Goal: Task Accomplishment & Management: Use online tool/utility

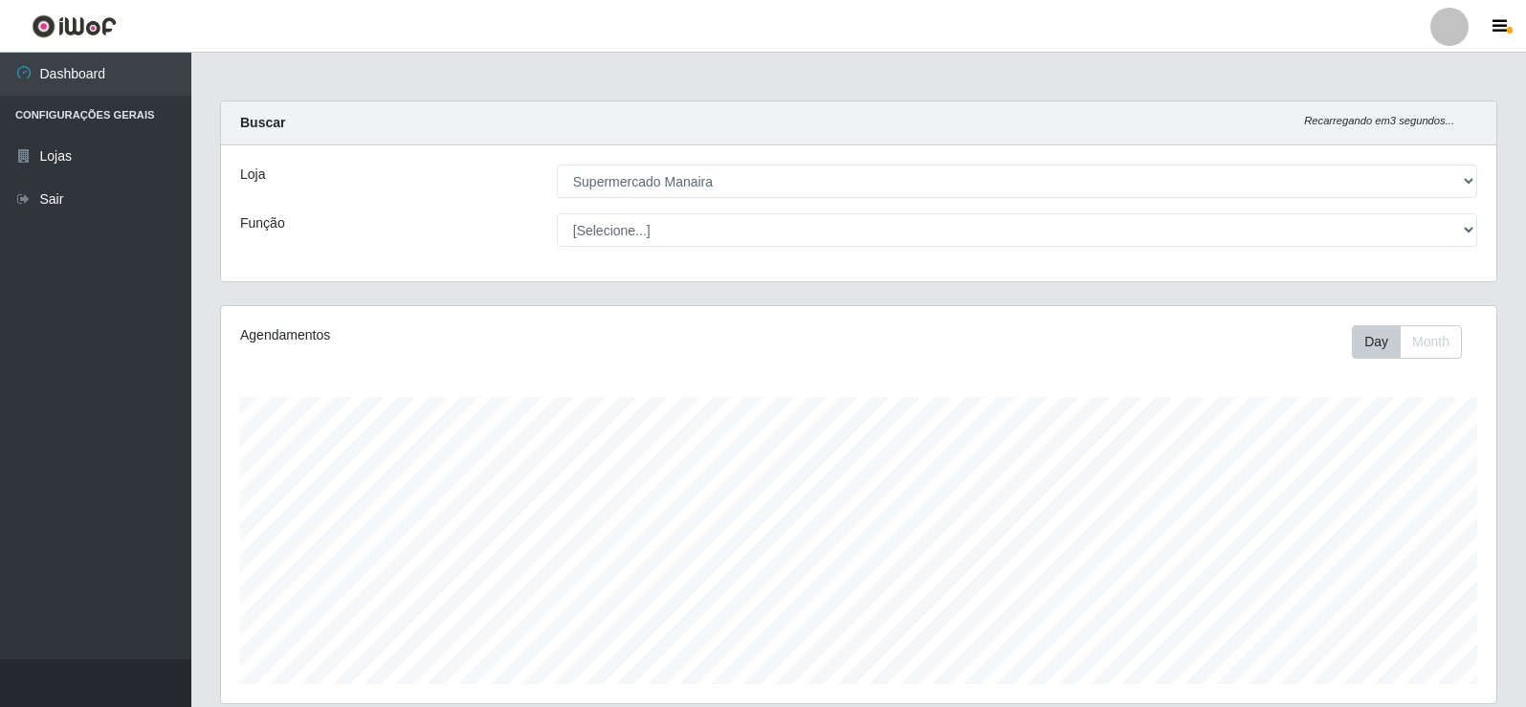
select select "443"
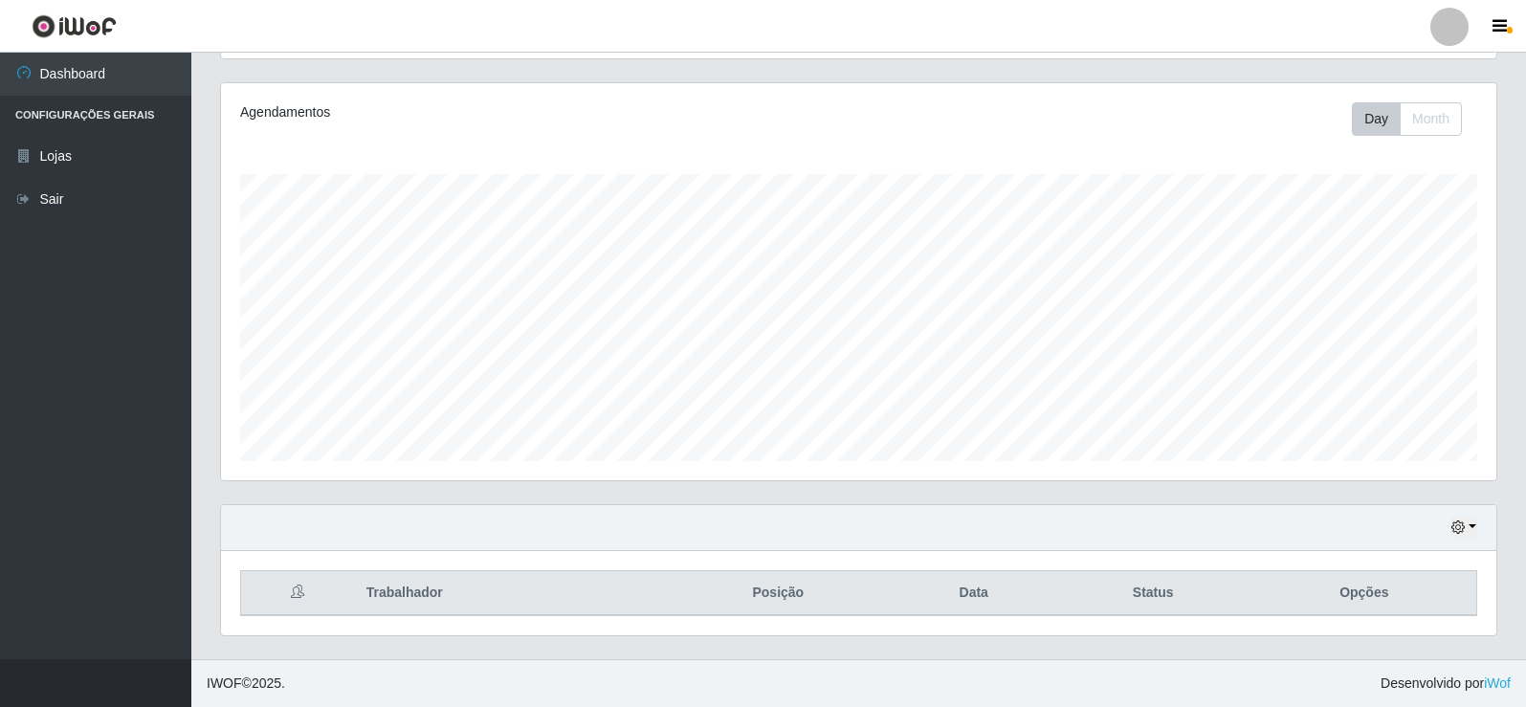
scroll to position [397, 1275]
click at [1468, 525] on button "button" at bounding box center [1463, 528] width 27 height 22
click at [1355, 379] on button "1 dia" at bounding box center [1400, 376] width 151 height 40
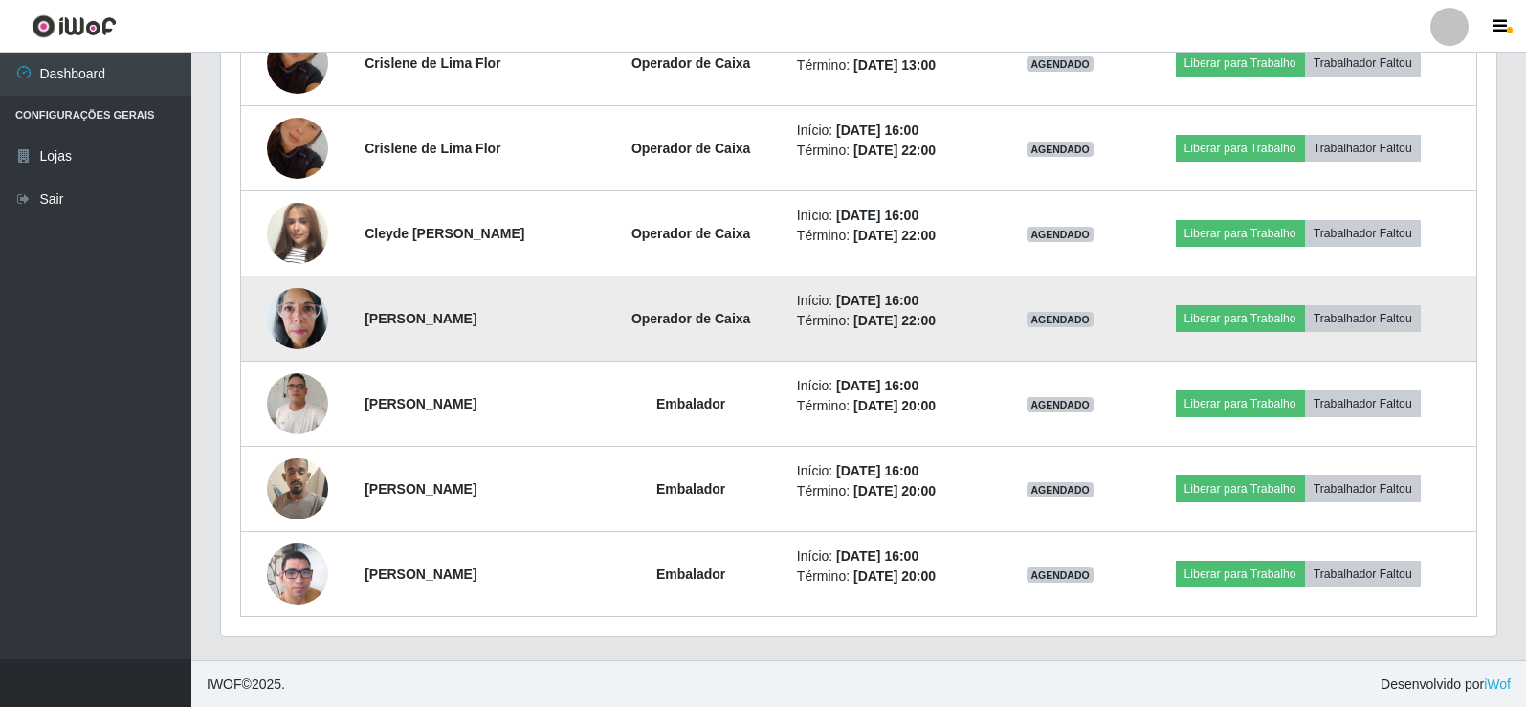
scroll to position [989, 0]
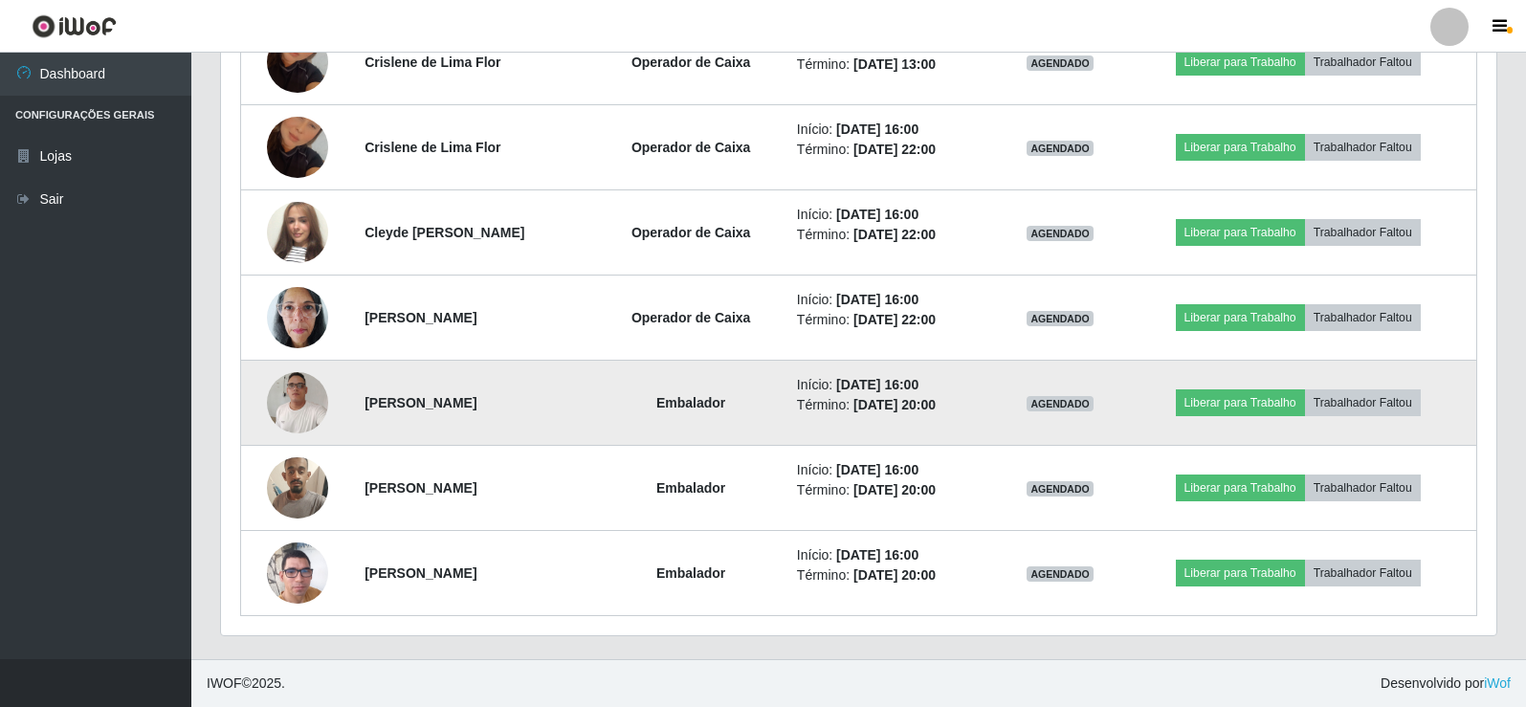
click at [302, 403] on img at bounding box center [297, 403] width 61 height 82
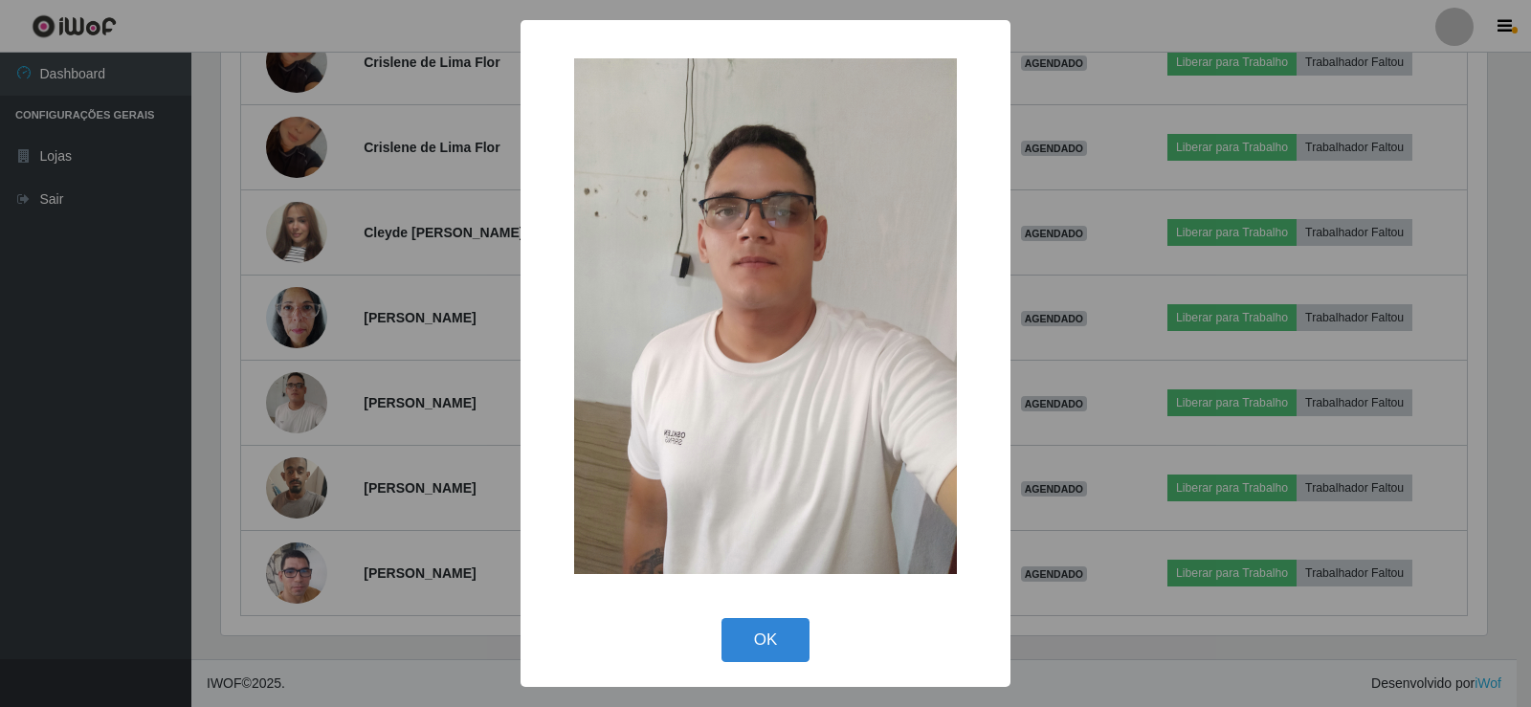
click at [303, 402] on div "× OK Cancel" at bounding box center [765, 353] width 1531 height 707
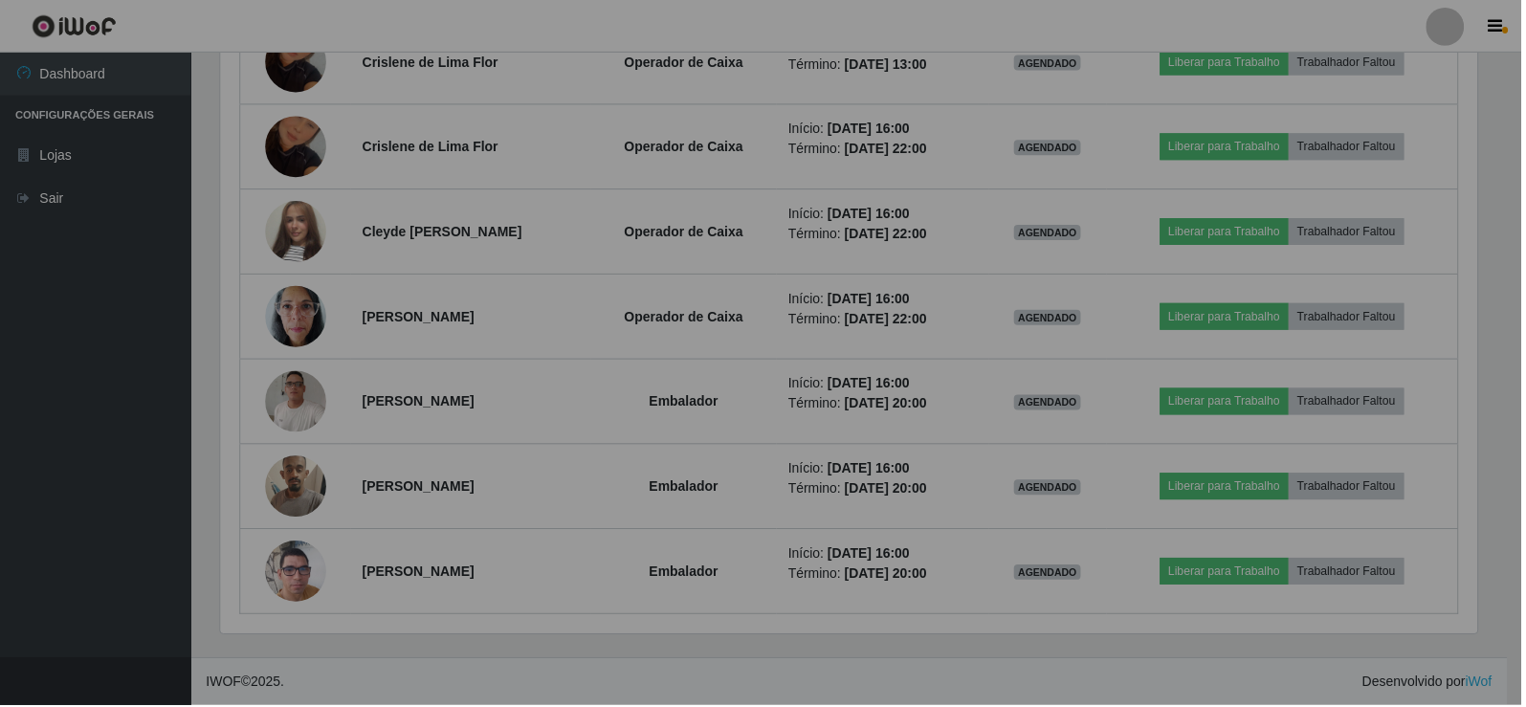
scroll to position [397, 1275]
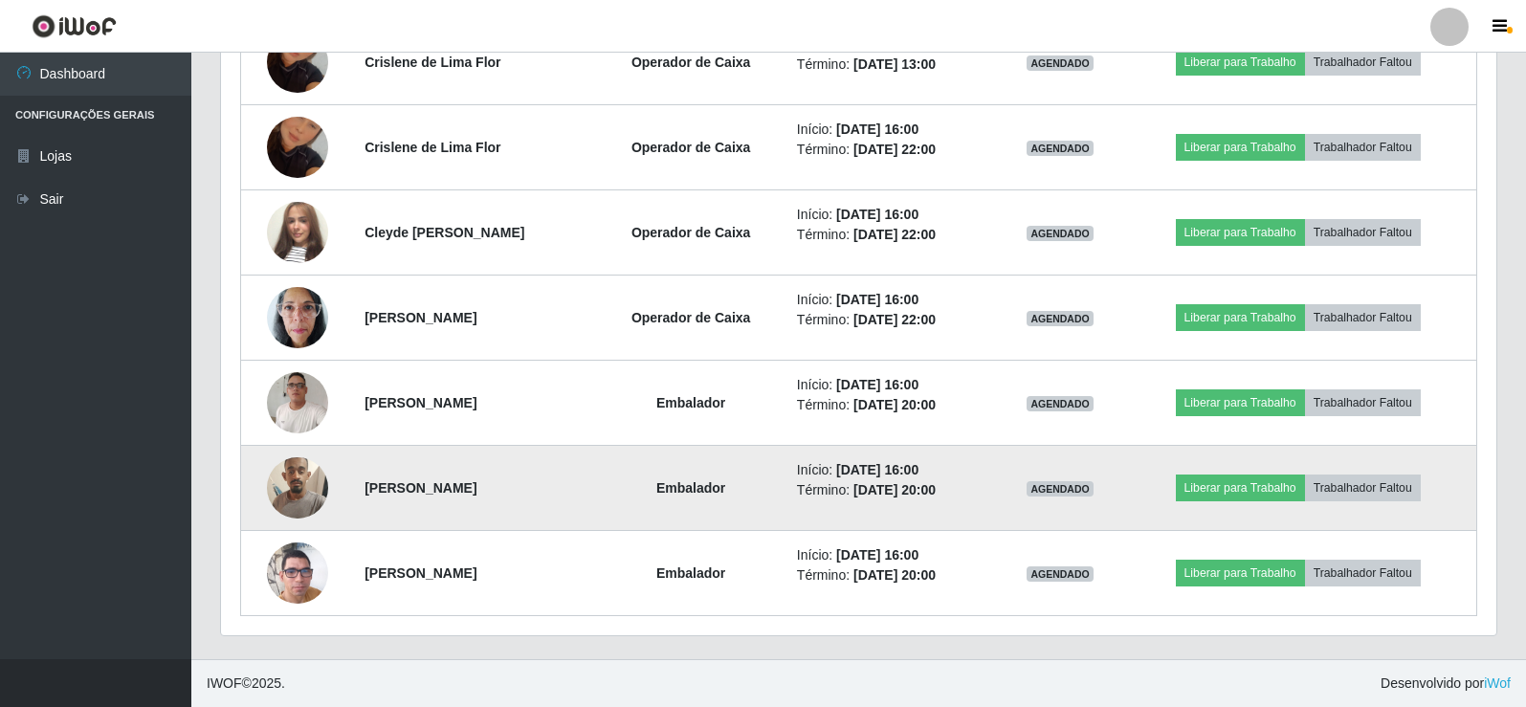
click at [292, 485] on img at bounding box center [297, 487] width 61 height 81
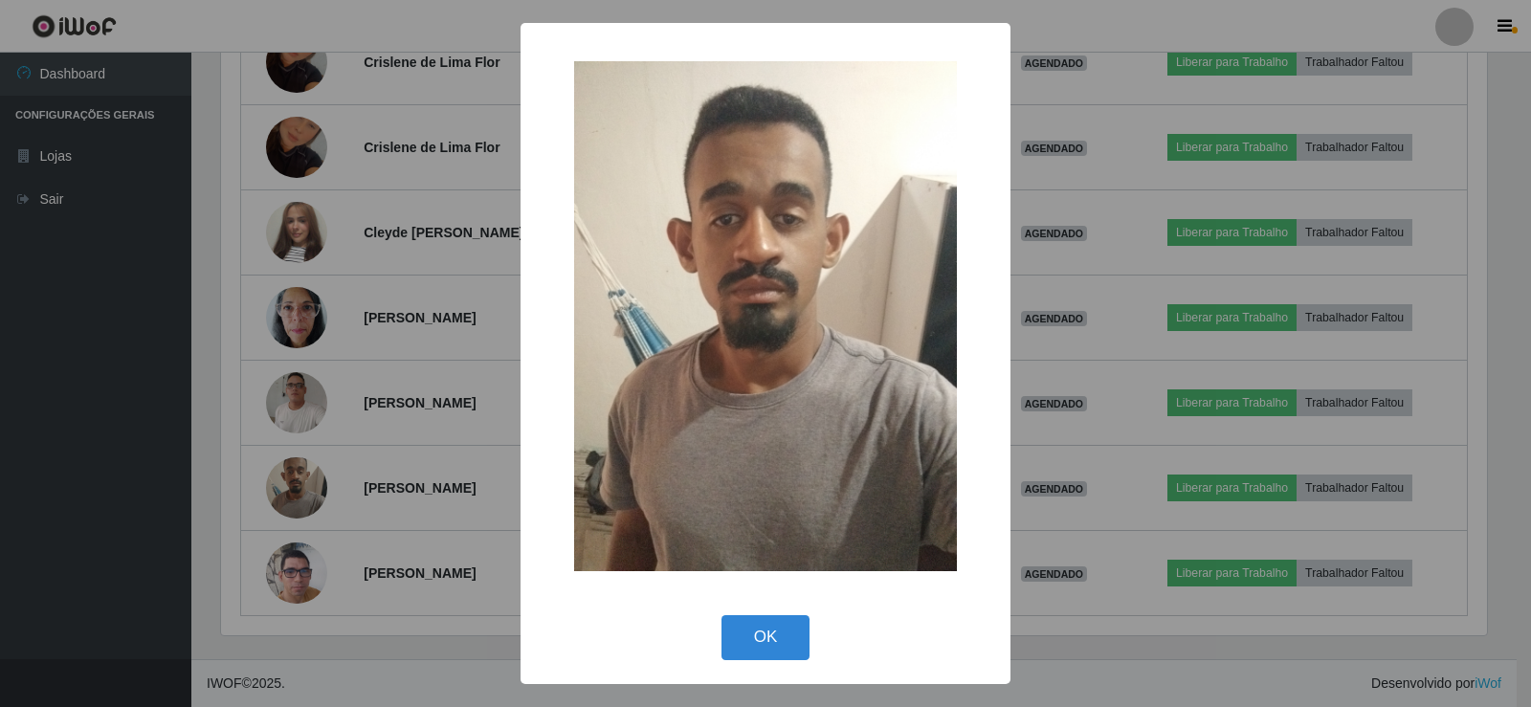
click at [298, 480] on div "× OK Cancel" at bounding box center [765, 353] width 1531 height 707
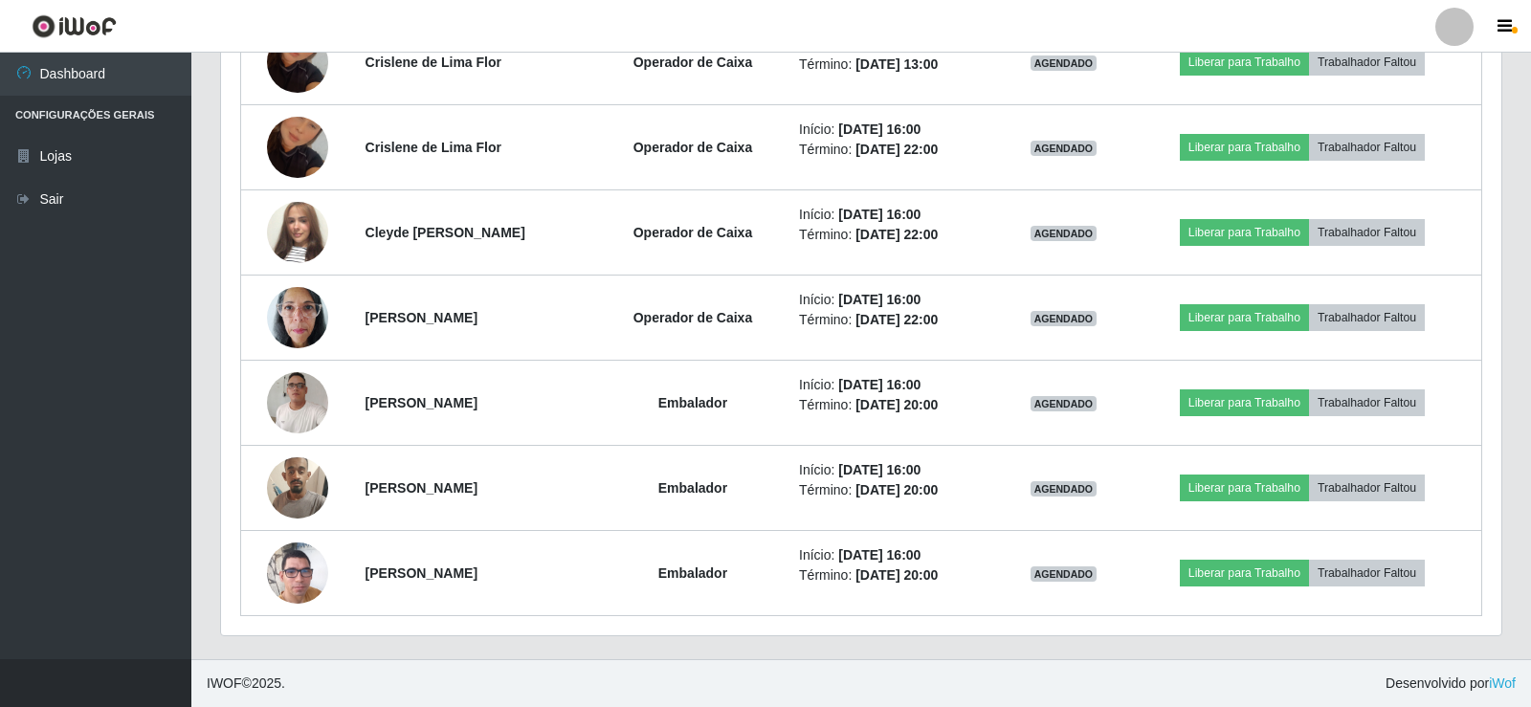
scroll to position [397, 1275]
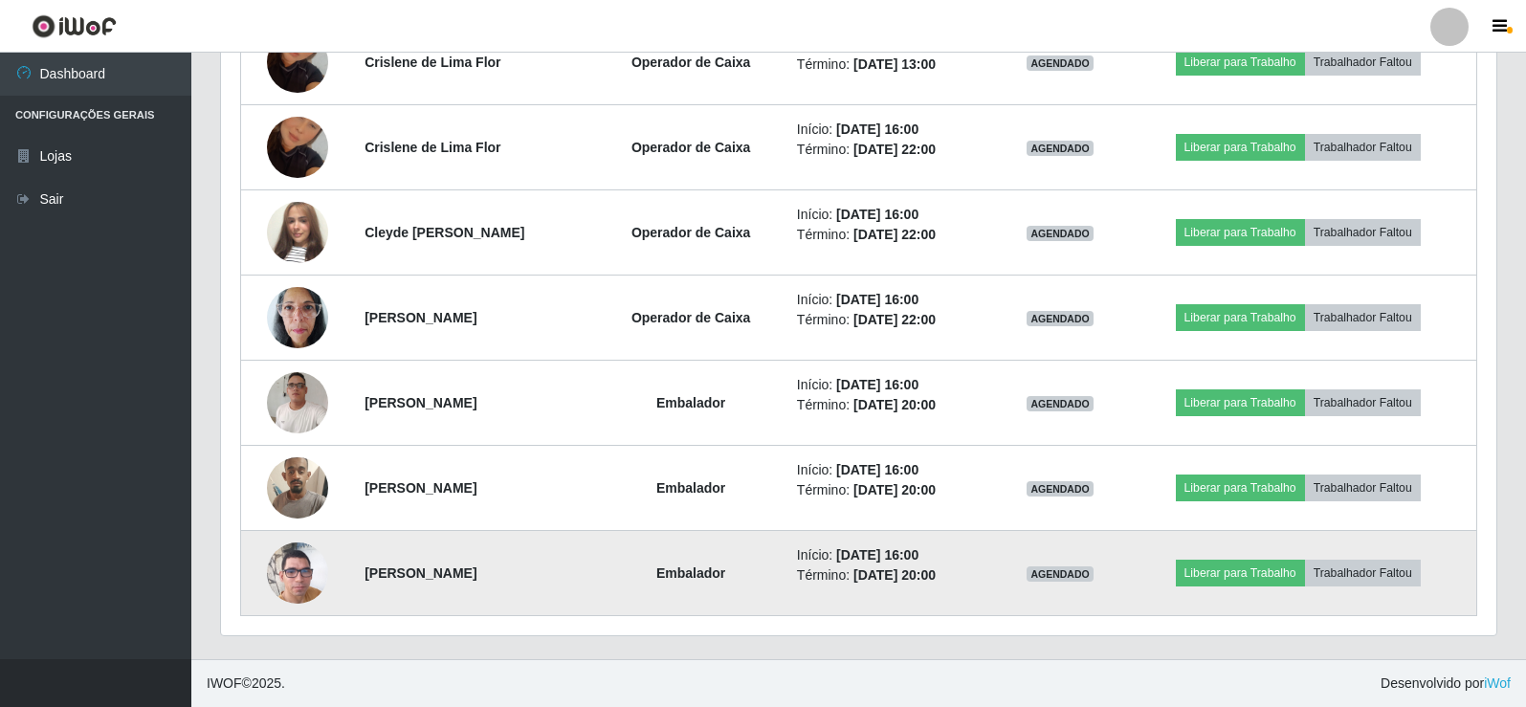
click at [285, 578] on img at bounding box center [297, 573] width 61 height 109
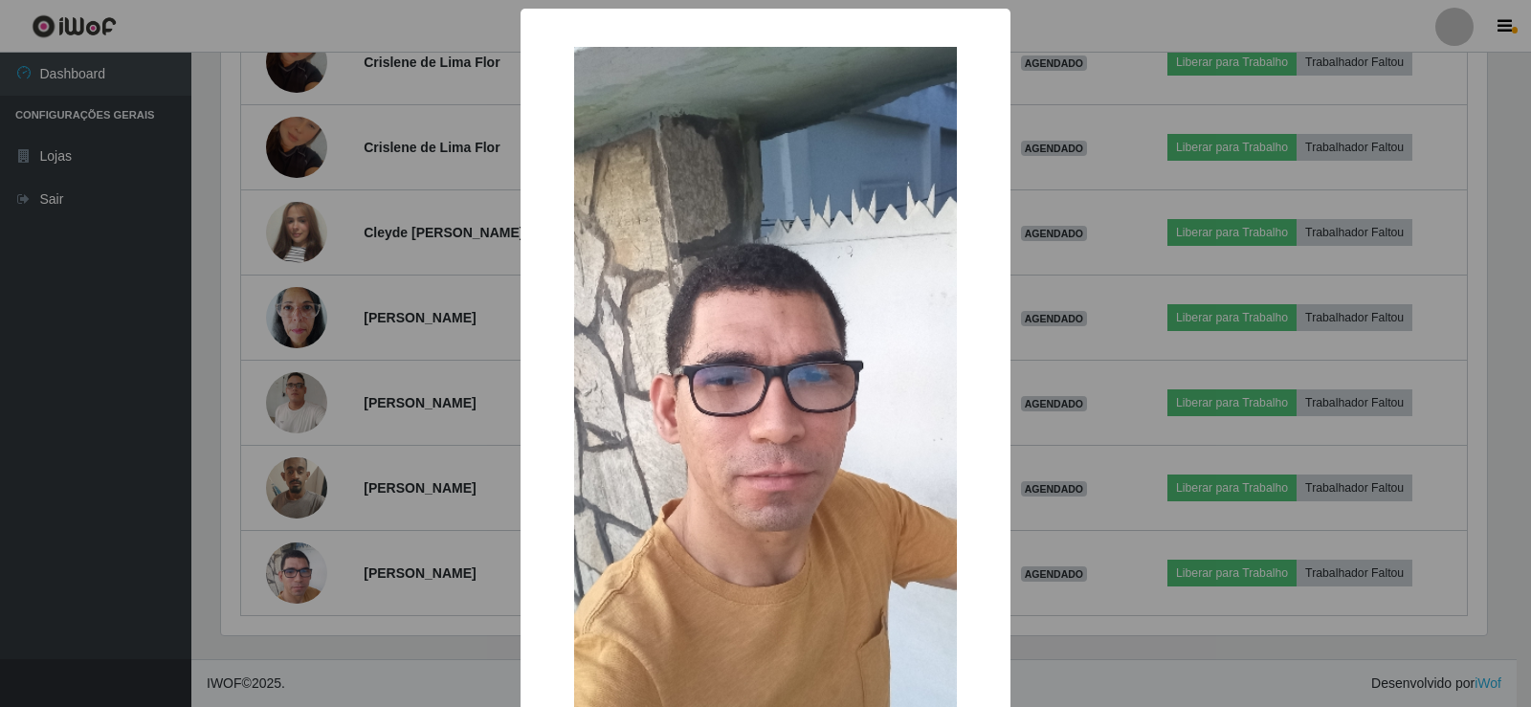
click at [286, 577] on div "× OK Cancel" at bounding box center [765, 353] width 1531 height 707
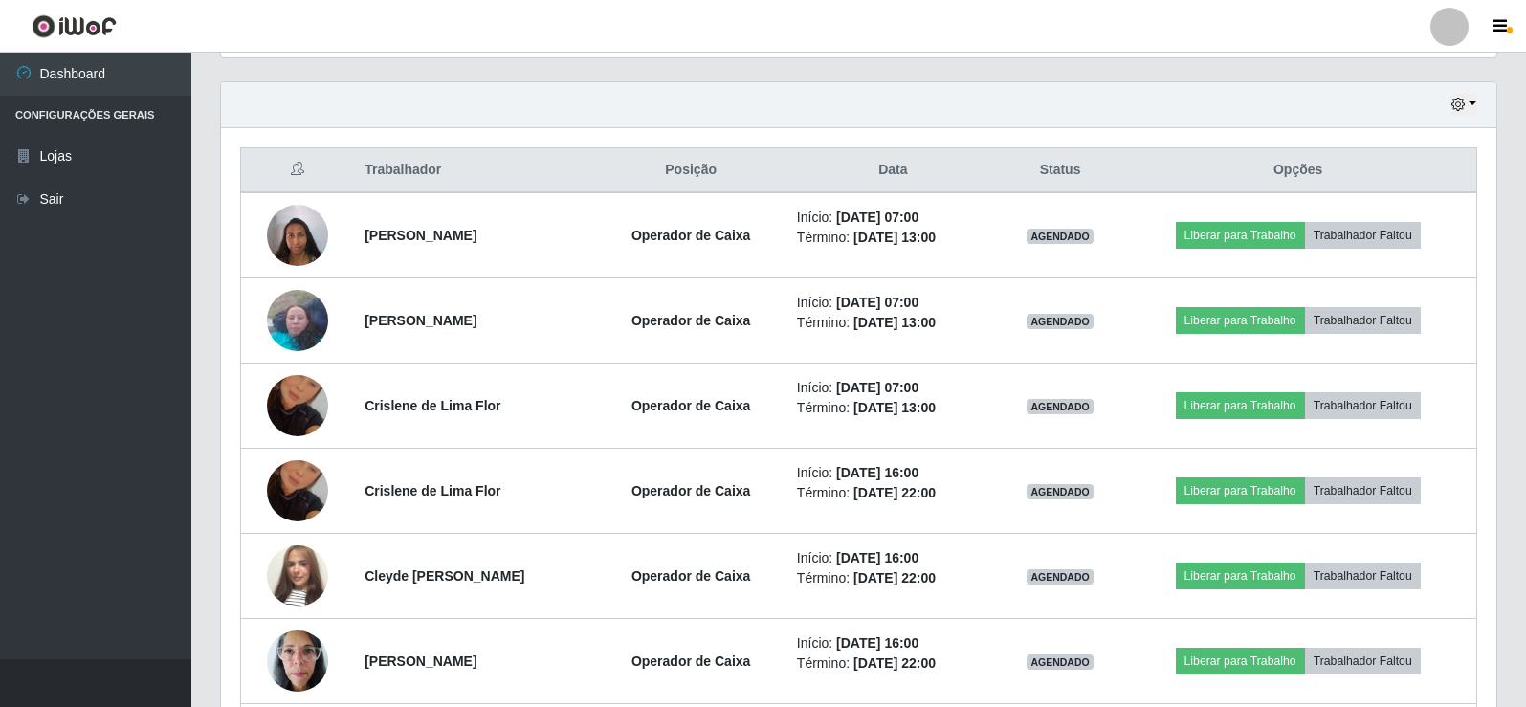
scroll to position [607, 0]
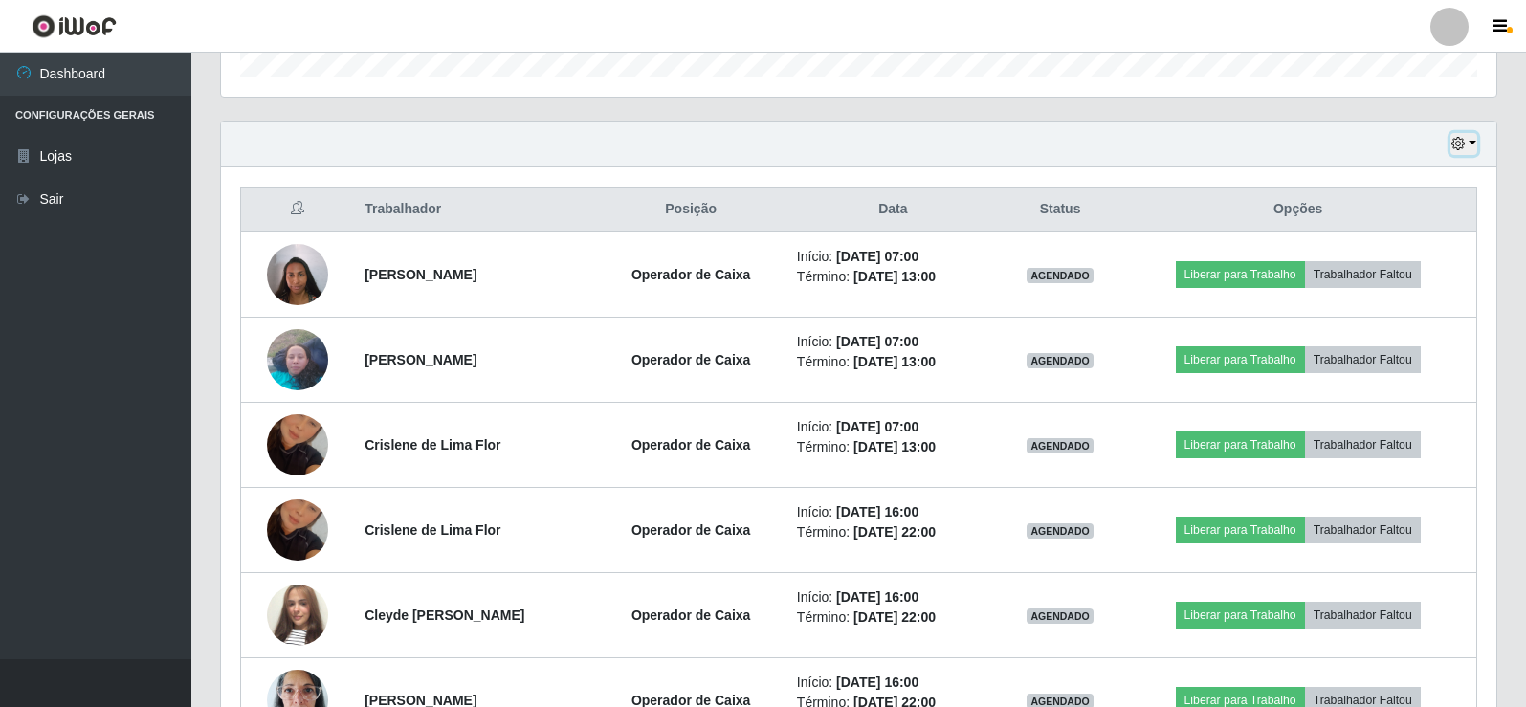
click at [1467, 143] on button "button" at bounding box center [1463, 144] width 27 height 22
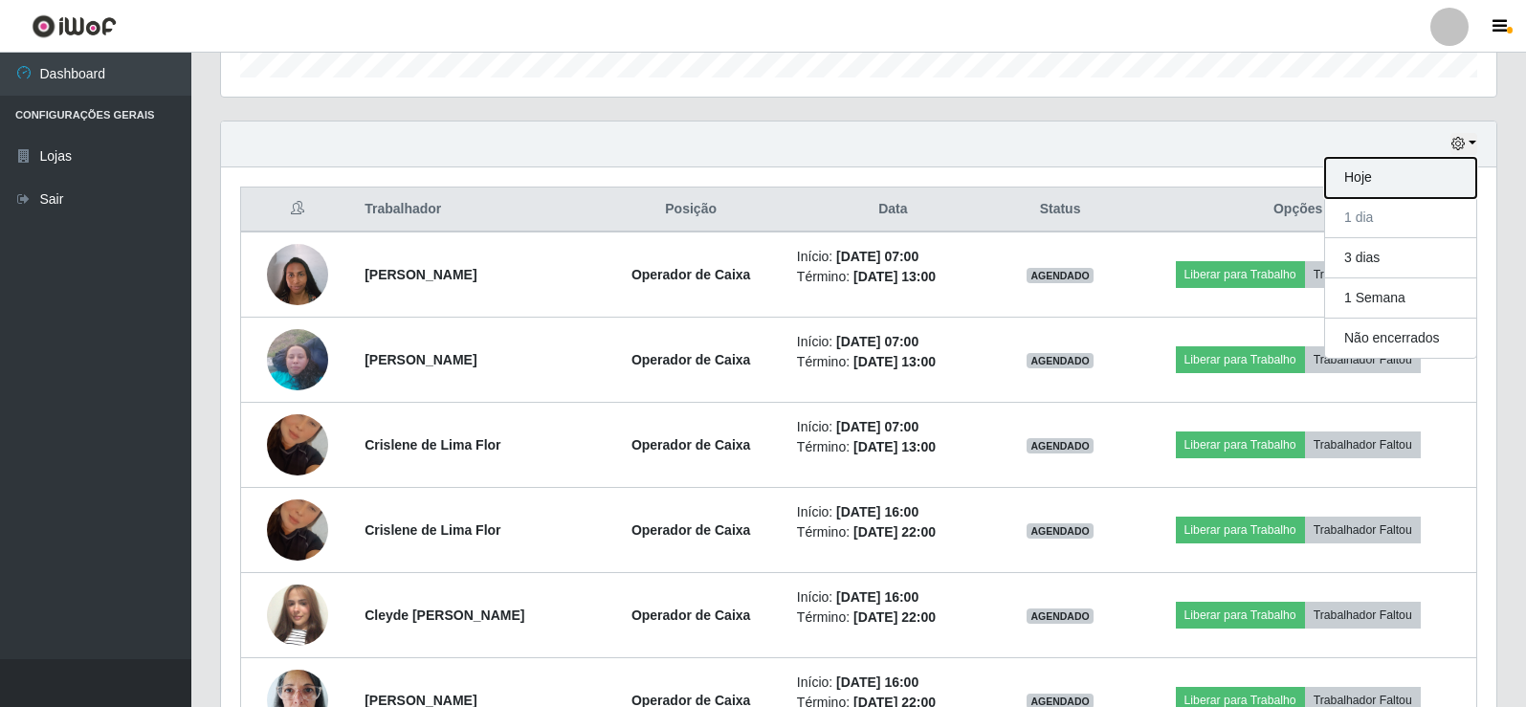
click at [1385, 183] on button "Hoje" at bounding box center [1400, 178] width 151 height 40
